Goal: Transaction & Acquisition: Book appointment/travel/reservation

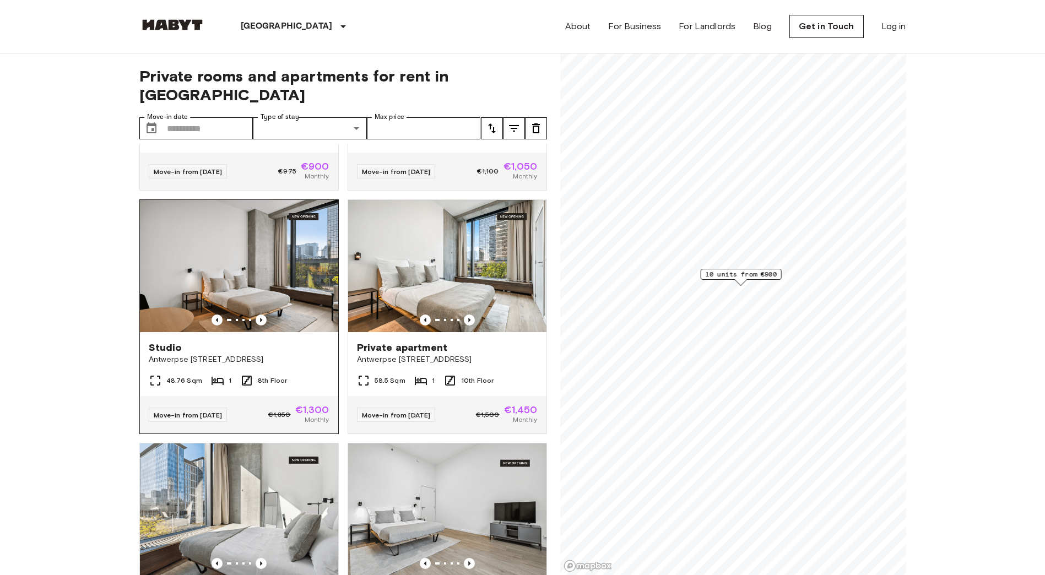
scroll to position [441, 0]
click at [282, 299] on img at bounding box center [239, 265] width 198 height 132
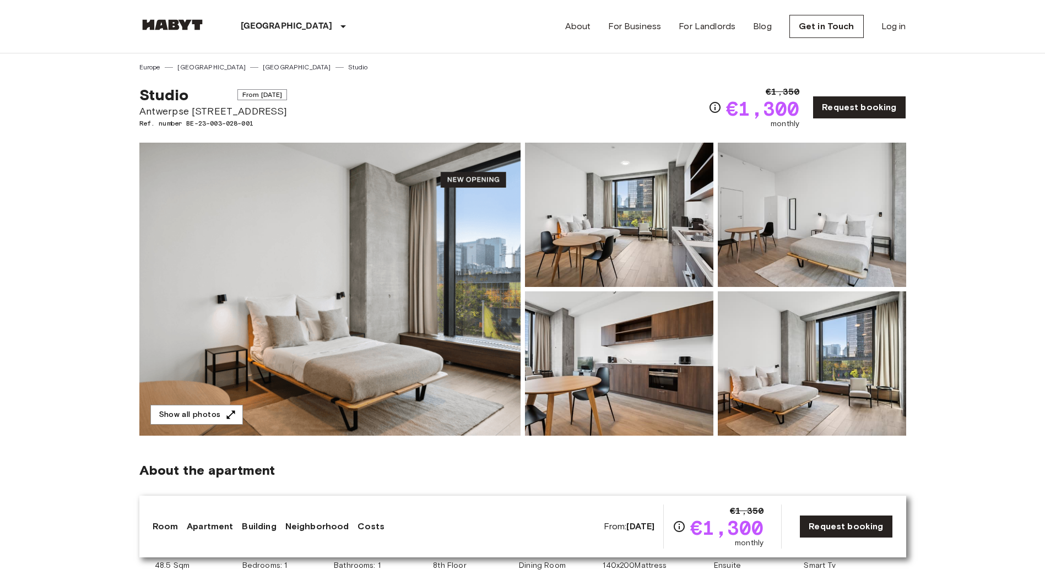
click at [477, 276] on img at bounding box center [329, 289] width 381 height 293
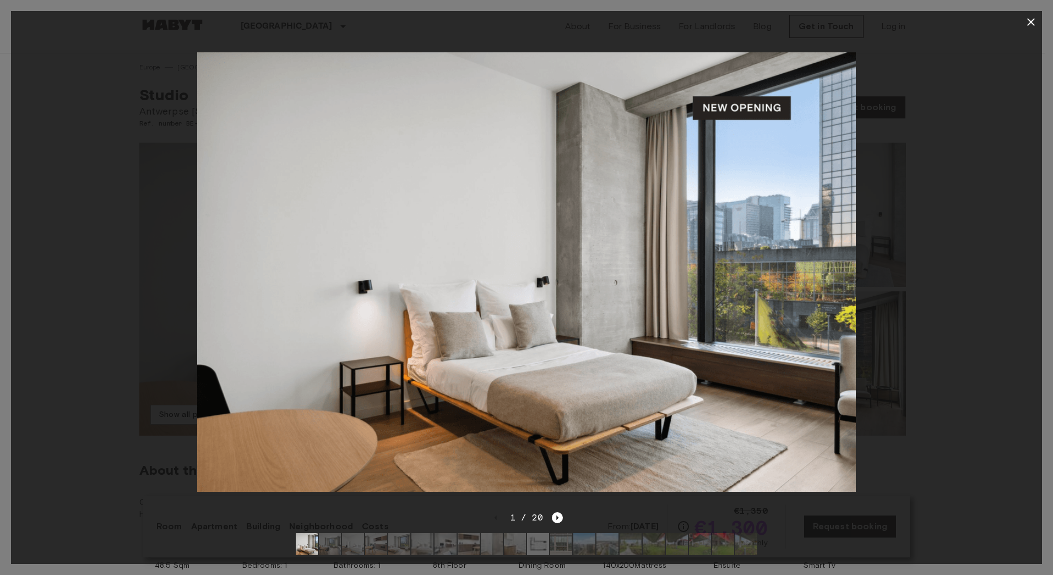
click at [830, 248] on img at bounding box center [526, 271] width 659 height 439
click at [993, 163] on div at bounding box center [526, 272] width 1031 height 478
